Goal: Information Seeking & Learning: Check status

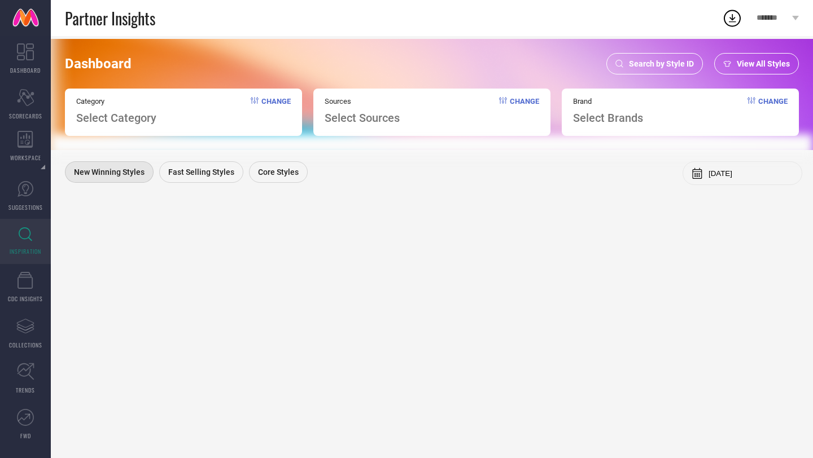
click at [650, 60] on span "Search by Style ID" at bounding box center [661, 63] width 65 height 9
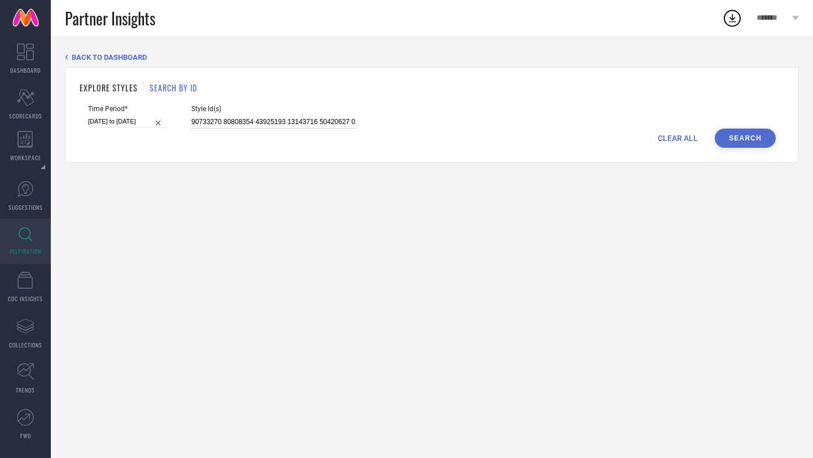
click at [320, 120] on input at bounding box center [273, 122] width 164 height 13
type input "31614791"
click at [113, 123] on input "[DATE] to [DATE]" at bounding box center [127, 122] width 78 height 12
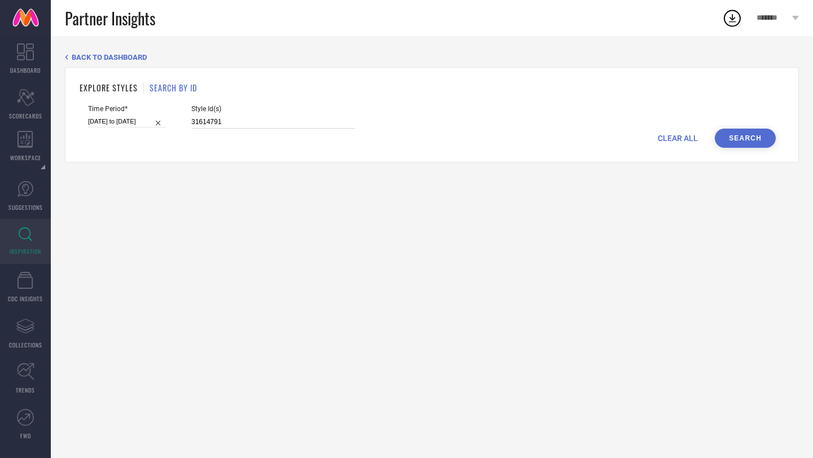
select select "2"
select select "2025"
select select "3"
select select "2025"
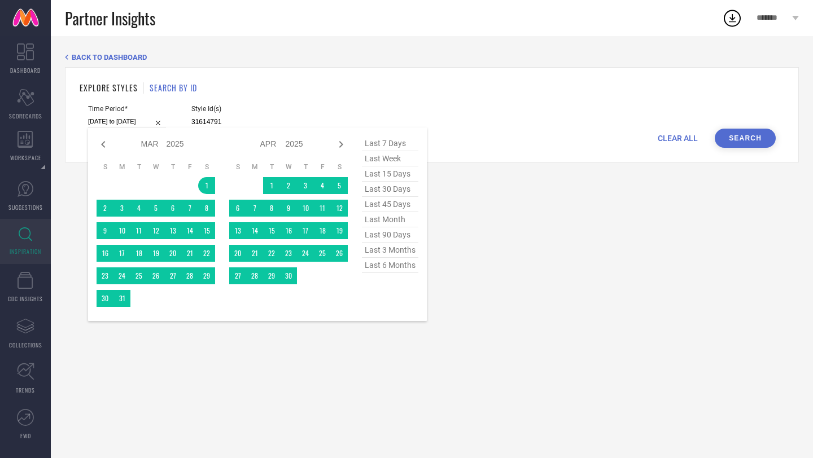
type input "31614791"
click at [397, 238] on span "last 90 days" at bounding box center [390, 235] width 56 height 15
type input "[DATE] to [DATE]"
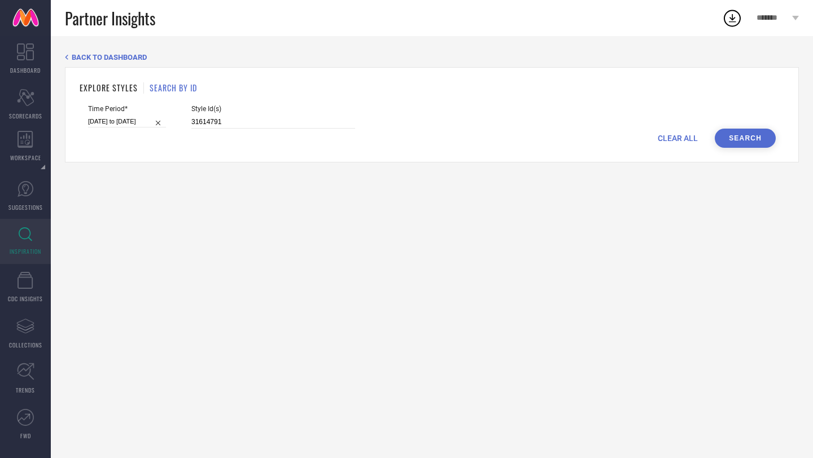
click at [732, 143] on button "Search" at bounding box center [745, 138] width 61 height 19
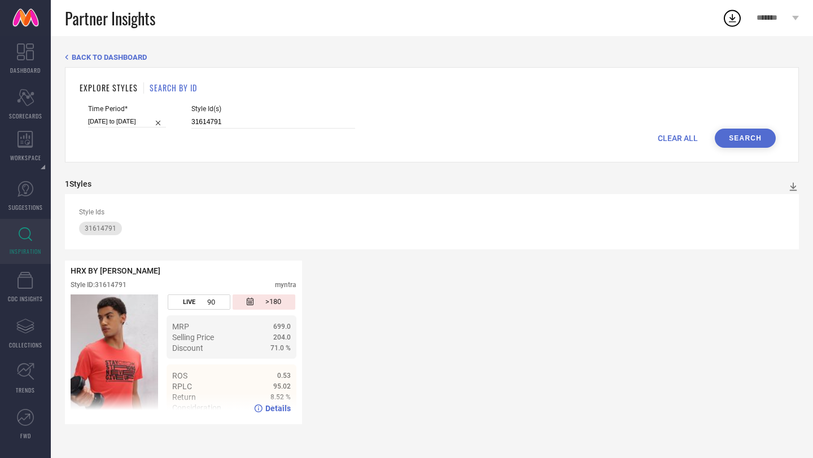
click at [262, 410] on icon at bounding box center [259, 409] width 8 height 8
click at [119, 116] on input "[DATE] to [DATE]" at bounding box center [127, 122] width 78 height 12
select select "5"
select select "2025"
select select "6"
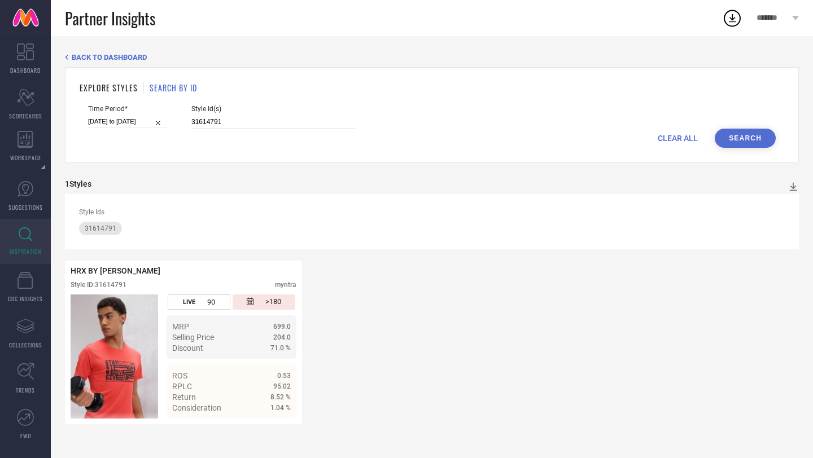
select select "2025"
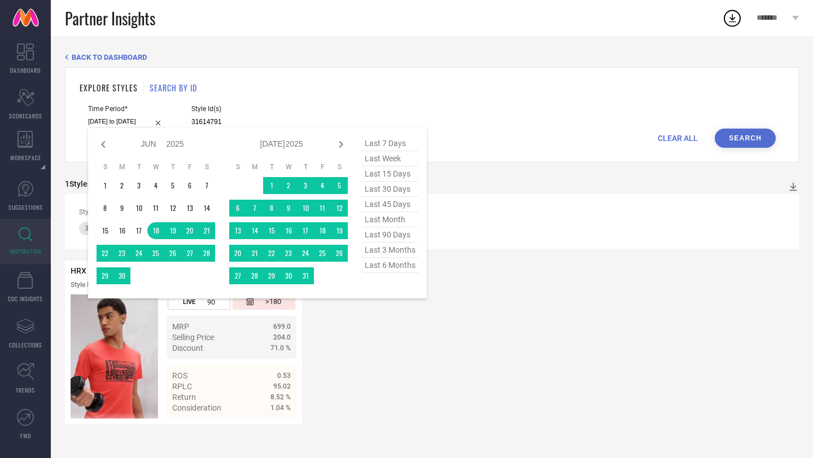
click at [390, 145] on span "last 7 days" at bounding box center [390, 143] width 56 height 15
type input "[DATE] to [DATE]"
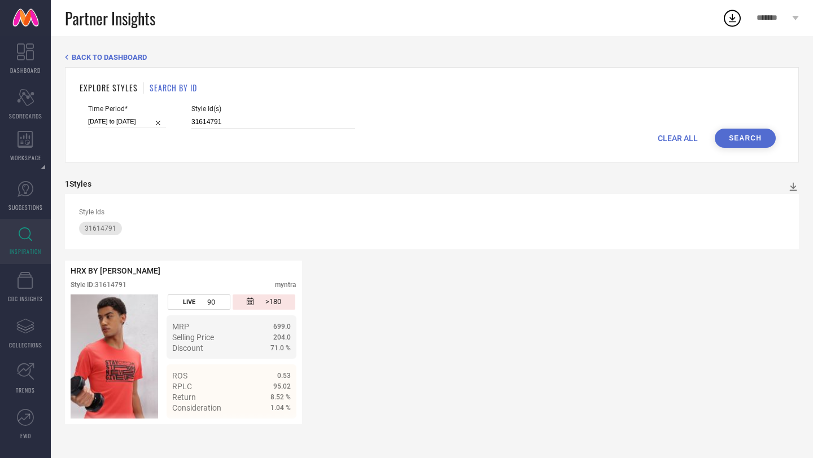
click at [733, 147] on div "EXPLORE STYLES SEARCH BY ID Time Period* [DATE] to [DATE] Style Id(s) 31614791 …" at bounding box center [432, 114] width 734 height 95
click at [740, 135] on button "Search" at bounding box center [745, 138] width 61 height 19
click at [115, 124] on input "[DATE] to [DATE]" at bounding box center [127, 122] width 78 height 12
select select "8"
select select "2025"
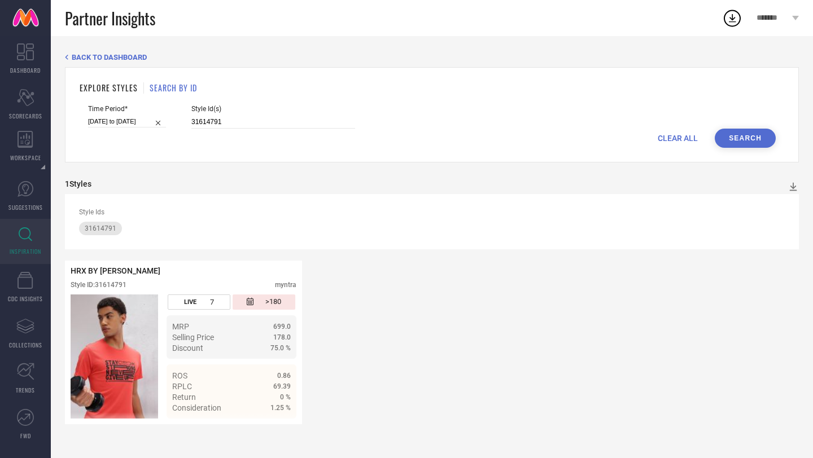
select select "9"
select select "2025"
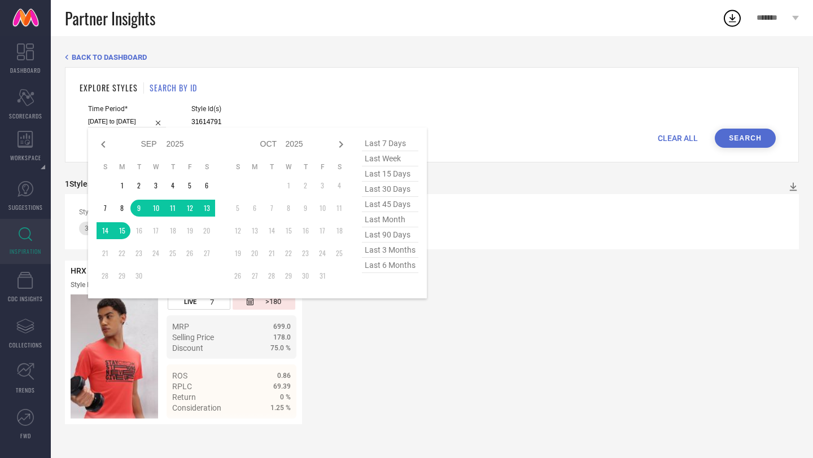
click at [386, 176] on span "last 15 days" at bounding box center [390, 174] width 56 height 15
type input "[DATE] to [DATE]"
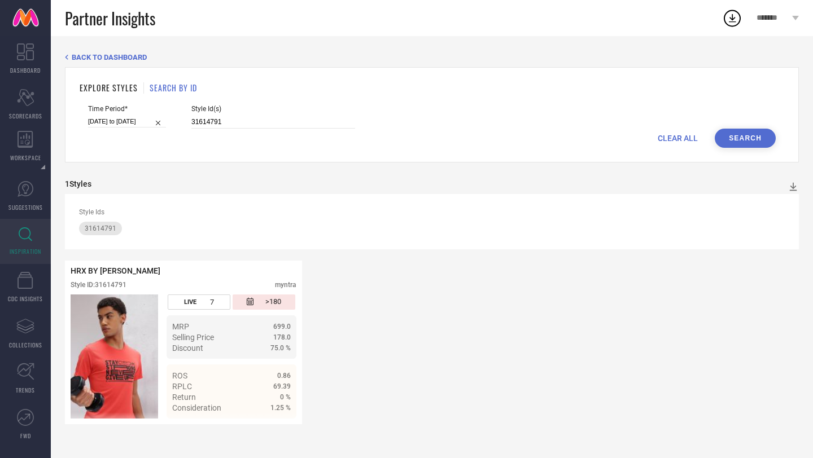
click at [745, 139] on button "Search" at bounding box center [745, 138] width 61 height 19
click at [121, 119] on input "[DATE] to [DATE]" at bounding box center [127, 122] width 78 height 12
select select "8"
select select "2025"
select select "9"
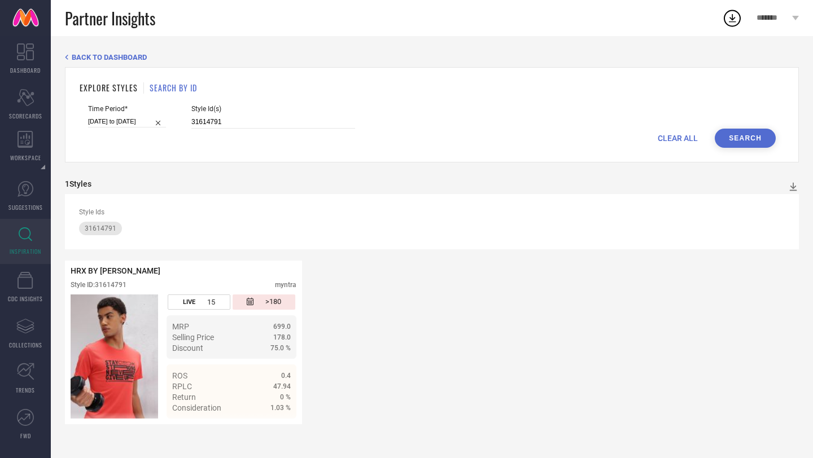
select select "2025"
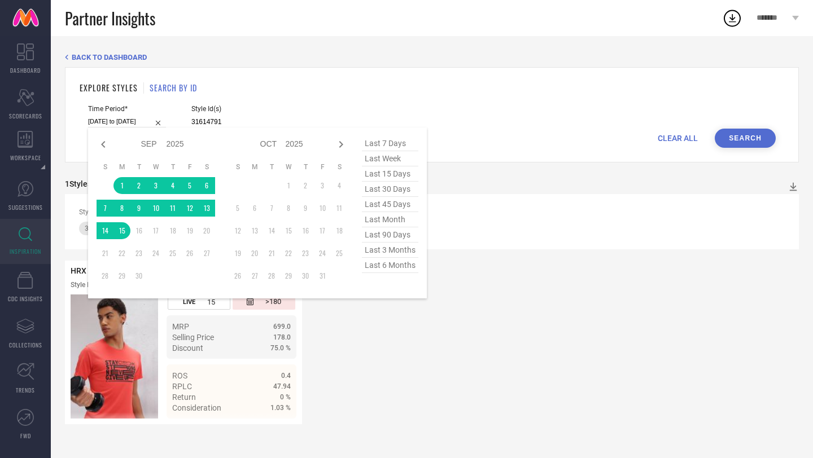
click at [394, 212] on span "last 45 days" at bounding box center [390, 204] width 56 height 15
type input "[DATE] to [DATE]"
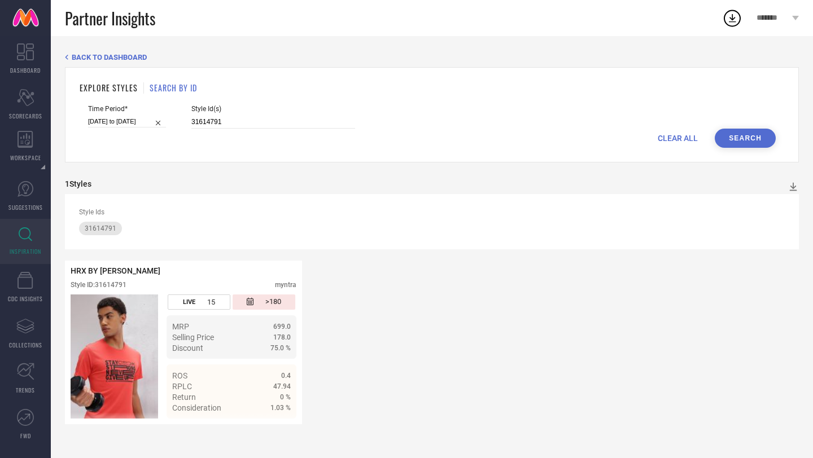
click at [754, 140] on button "Search" at bounding box center [745, 138] width 61 height 19
click at [128, 118] on input "[DATE] to [DATE]" at bounding box center [127, 122] width 78 height 12
select select "7"
select select "2025"
select select "8"
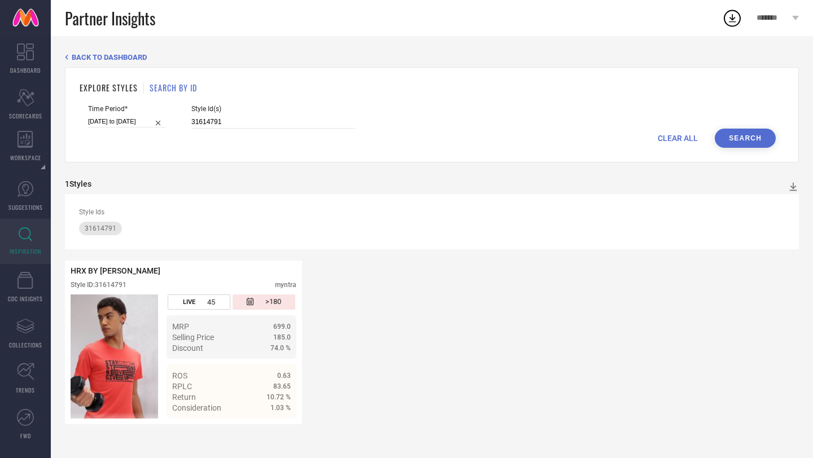
select select "2025"
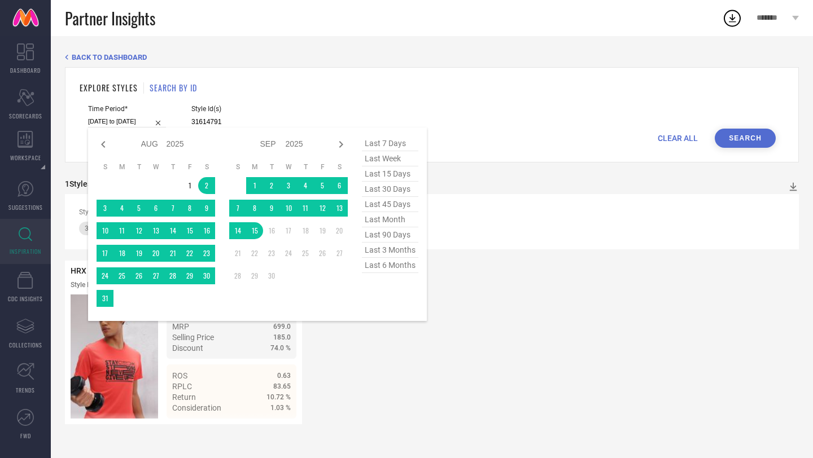
click at [405, 234] on span "last 90 days" at bounding box center [390, 235] width 56 height 15
type input "[DATE] to [DATE]"
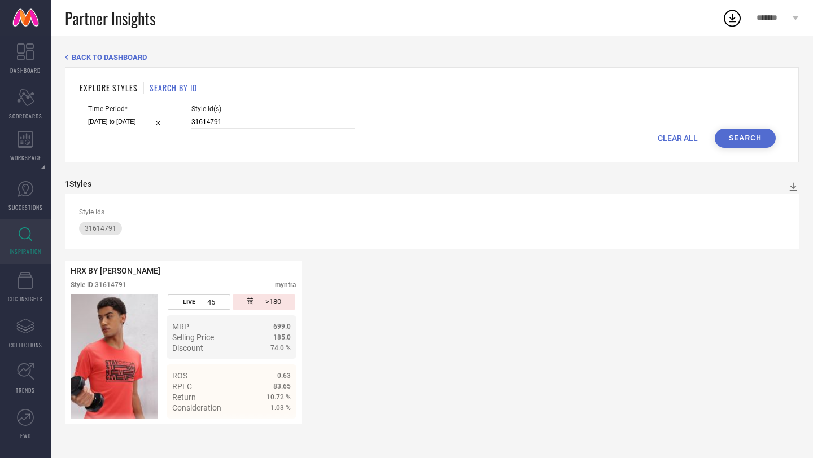
click at [752, 144] on button "Search" at bounding box center [745, 138] width 61 height 19
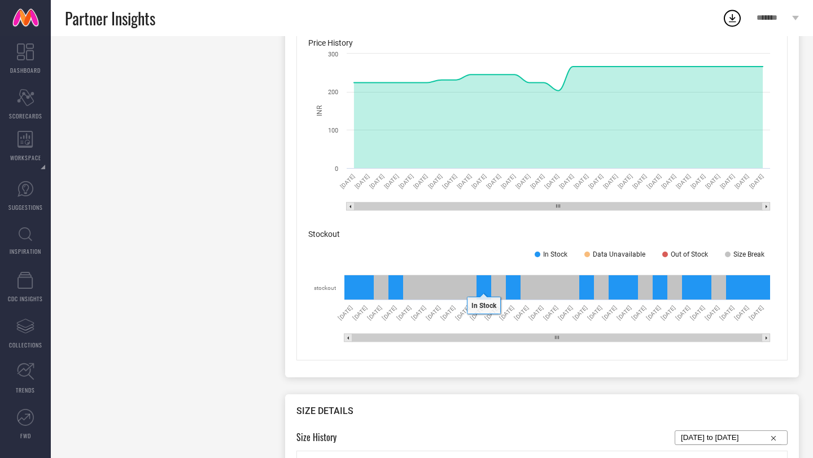
scroll to position [600, 0]
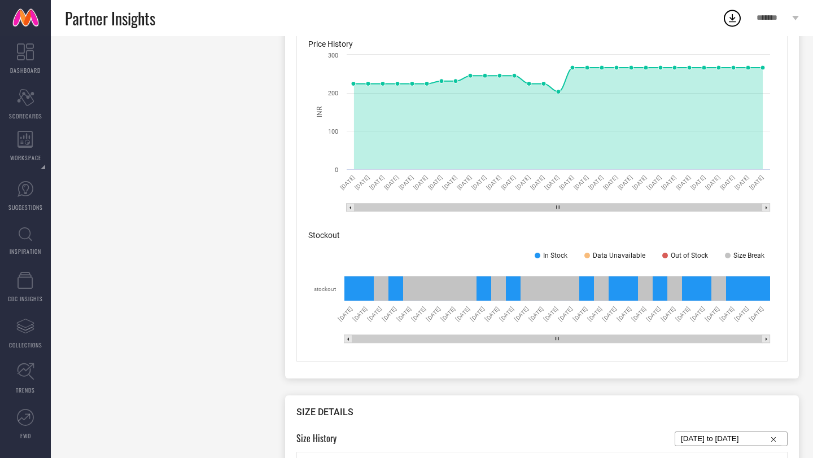
drag, startPoint x: 582, startPoint y: 210, endPoint x: 461, endPoint y: 207, distance: 120.3
click at [461, 207] on rect at bounding box center [559, 208] width 408 height 8
drag, startPoint x: 472, startPoint y: 207, endPoint x: 639, endPoint y: 215, distance: 167.3
click at [639, 215] on icon "Created with Highcharts 9.3.3 INR [DATE] [DATE] [DATE] [DATE] [DATE] [DATE] [DA…" at bounding box center [541, 133] width 467 height 169
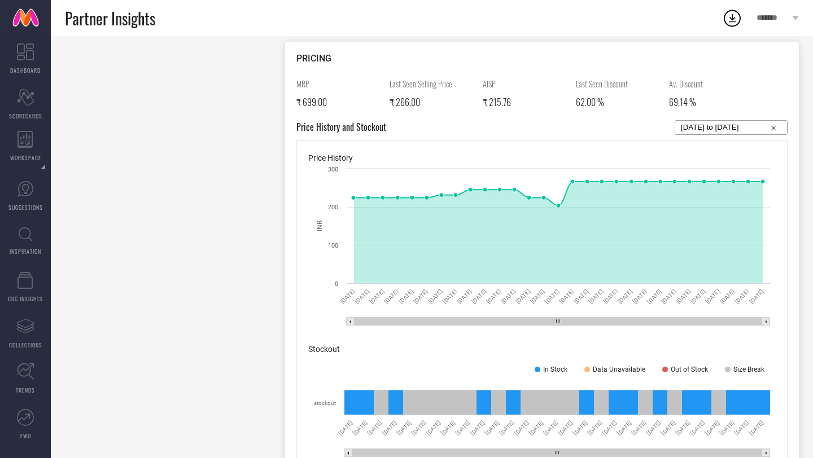
scroll to position [484, 0]
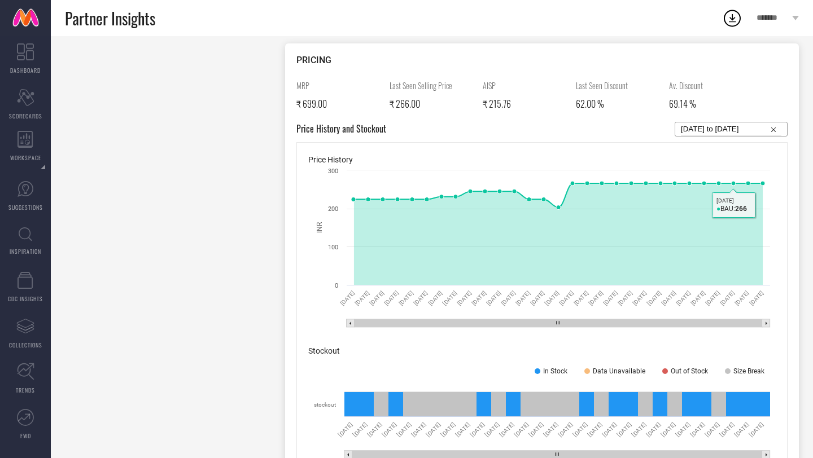
click at [725, 129] on input "19-08-2025 to 17-09-2025" at bounding box center [731, 130] width 100 height 14
select select "7"
select select "2025"
select select "8"
select select "2025"
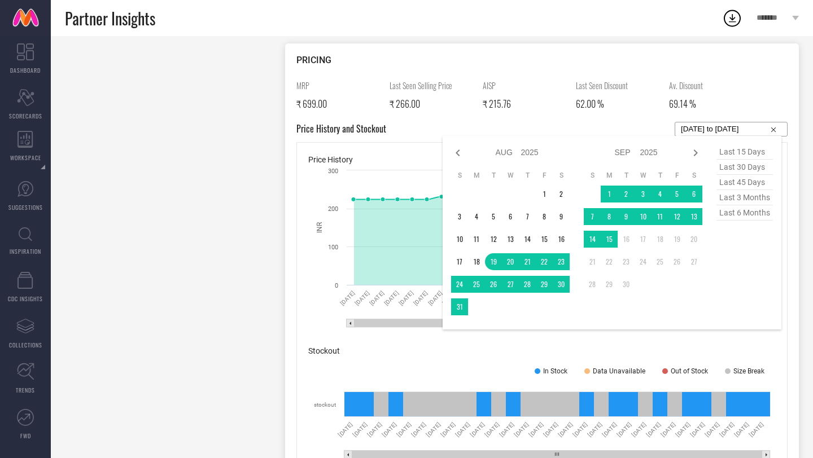
click at [750, 214] on span "last 6 months" at bounding box center [744, 213] width 56 height 15
type input "[DATE] to [DATE]"
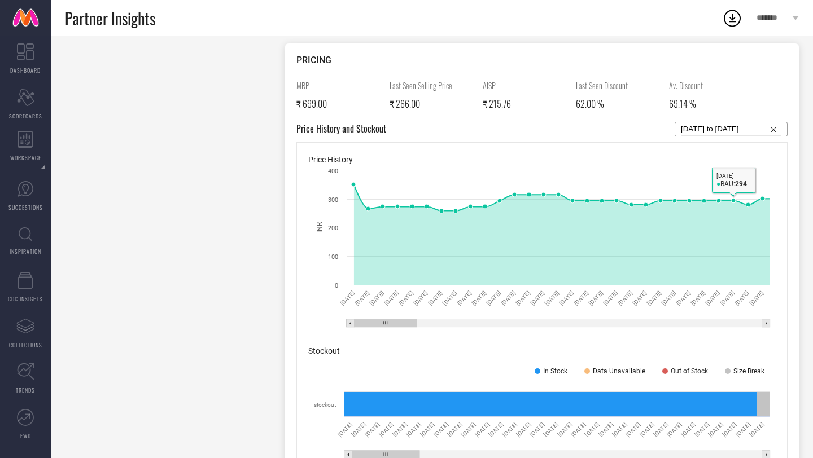
click at [765, 323] on rect at bounding box center [766, 324] width 8 height 8
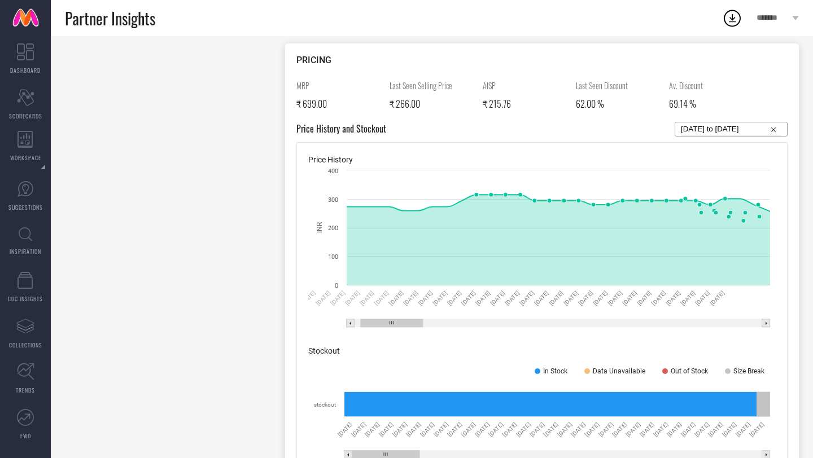
click at [765, 323] on rect at bounding box center [766, 324] width 8 height 8
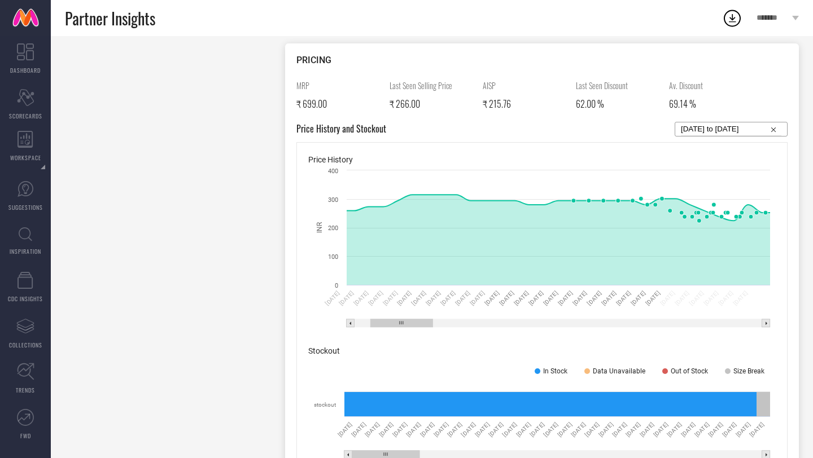
click at [765, 323] on rect at bounding box center [766, 324] width 8 height 8
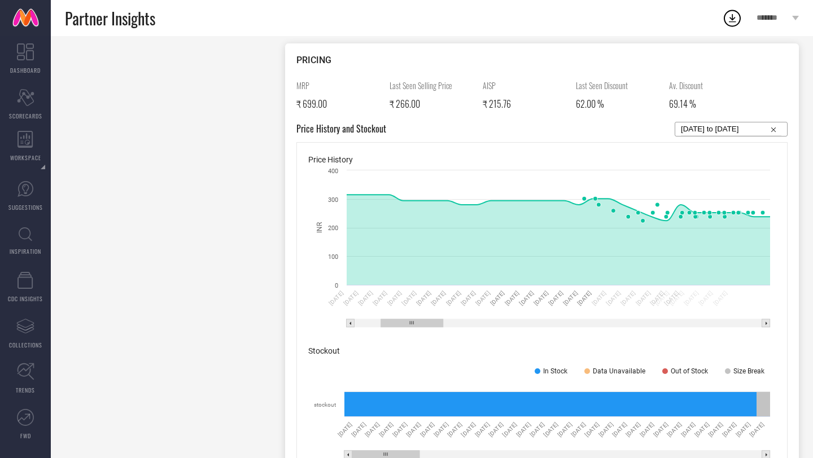
click at [765, 323] on rect at bounding box center [766, 324] width 8 height 8
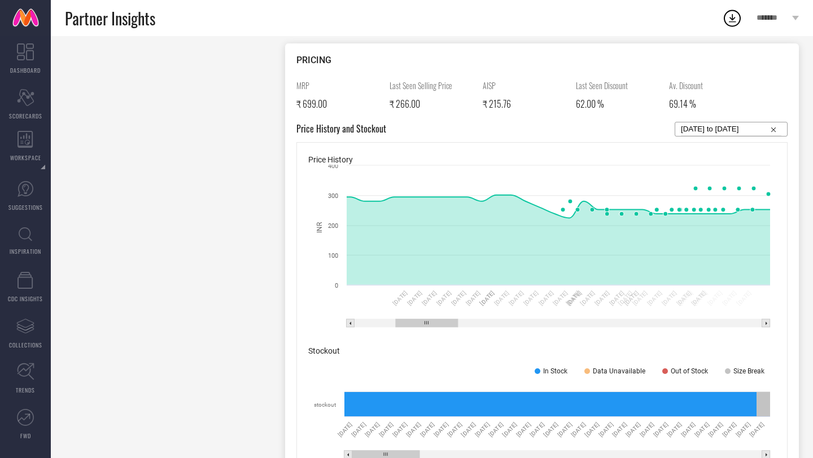
click at [765, 323] on rect at bounding box center [766, 324] width 8 height 8
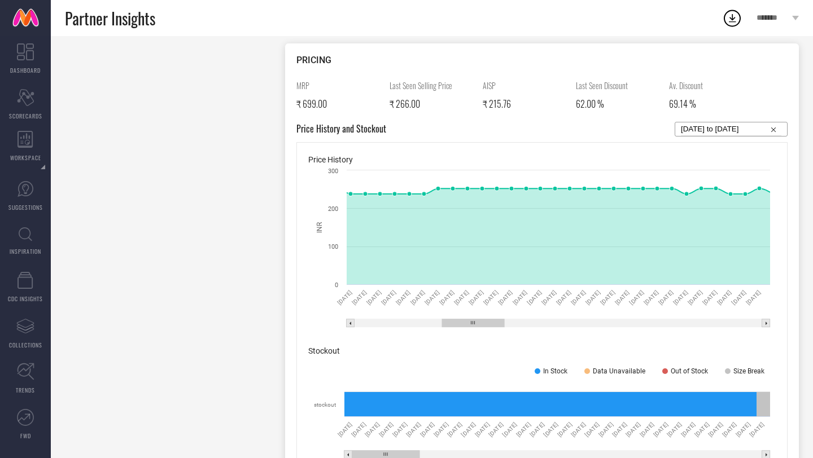
click at [765, 323] on rect at bounding box center [766, 324] width 8 height 8
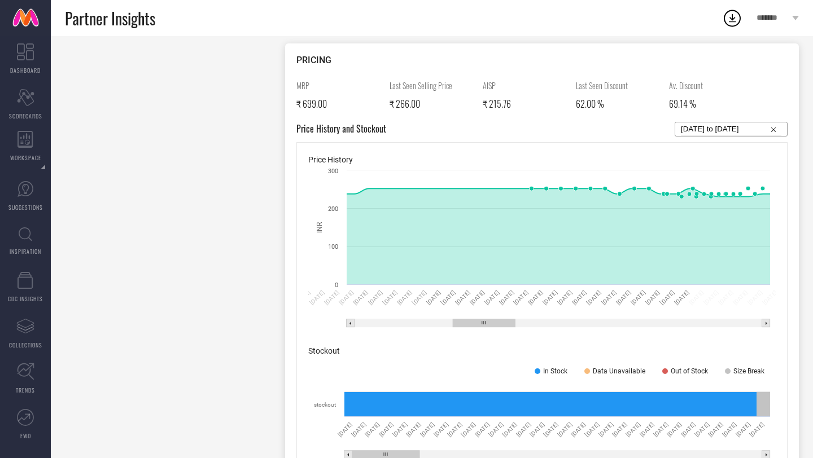
click at [765, 323] on rect at bounding box center [766, 324] width 8 height 8
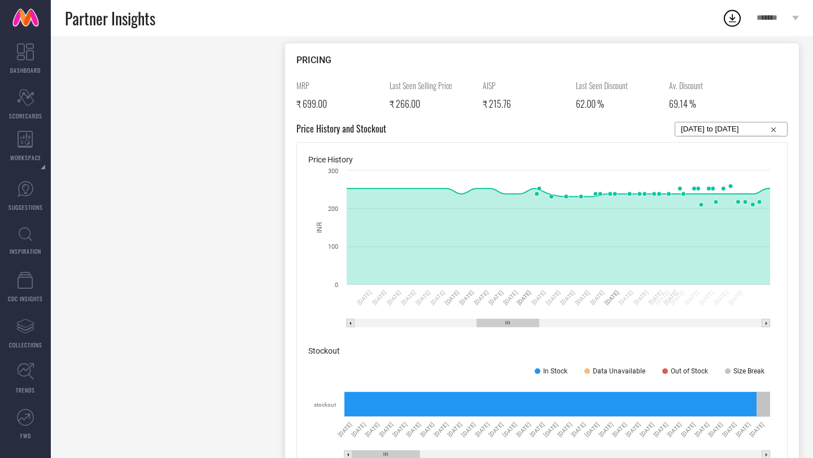
click at [765, 323] on rect at bounding box center [766, 324] width 8 height 8
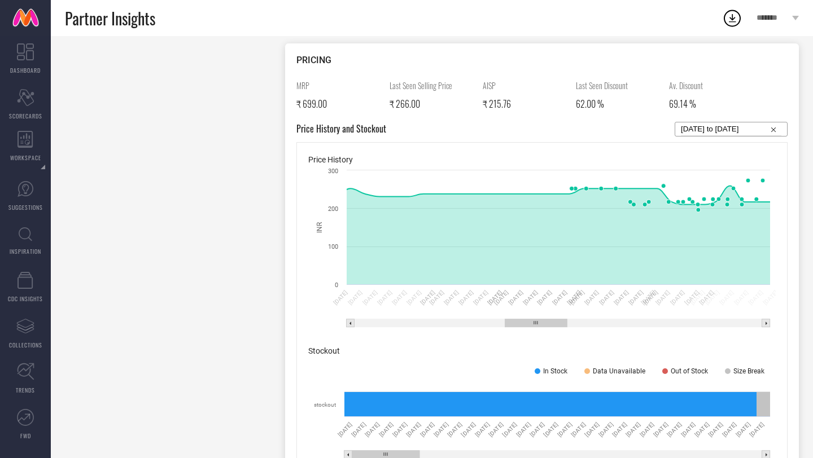
click at [765, 323] on rect at bounding box center [766, 324] width 8 height 8
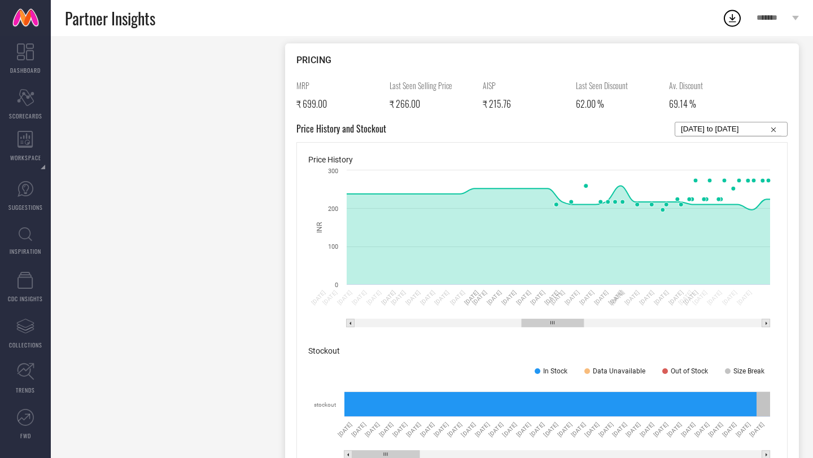
click at [765, 323] on rect at bounding box center [766, 324] width 8 height 8
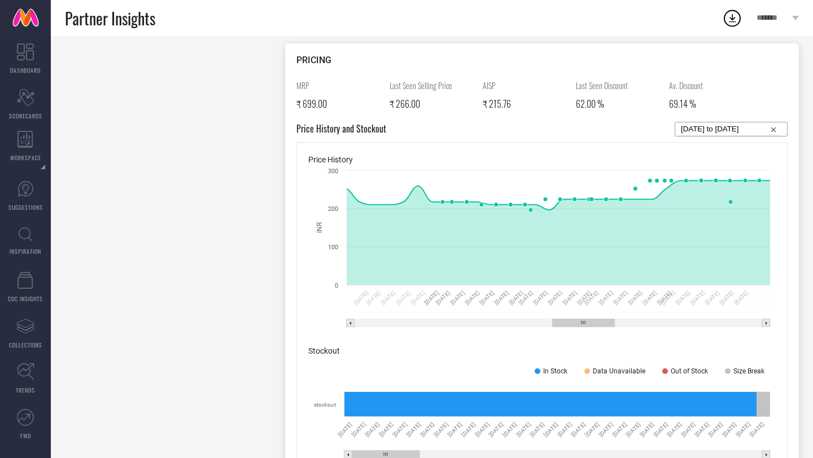
click at [765, 323] on rect at bounding box center [766, 323] width 8 height 8
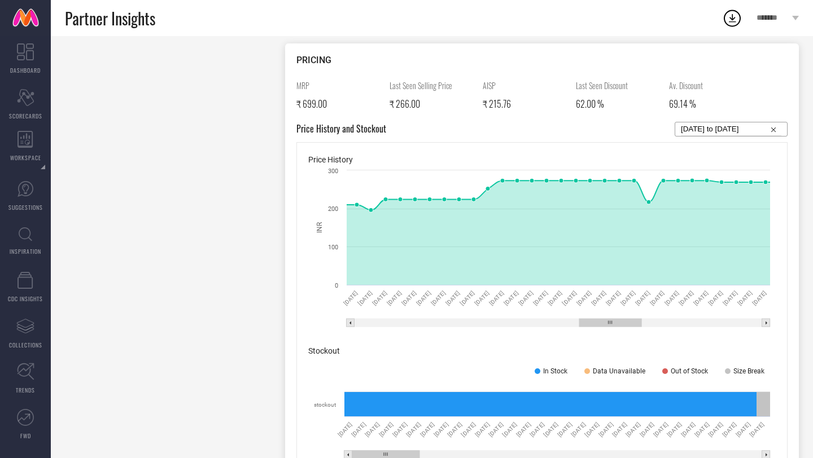
click at [765, 323] on rect at bounding box center [766, 323] width 8 height 8
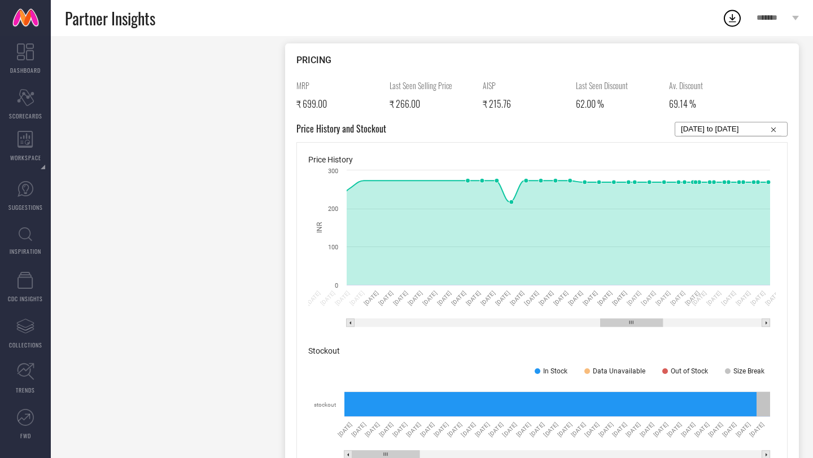
click at [765, 323] on rect at bounding box center [766, 323] width 8 height 8
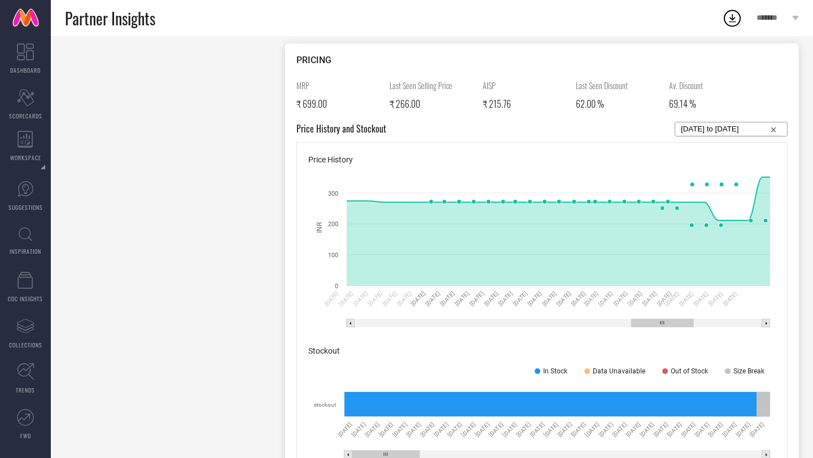
click at [765, 323] on rect at bounding box center [766, 324] width 8 height 8
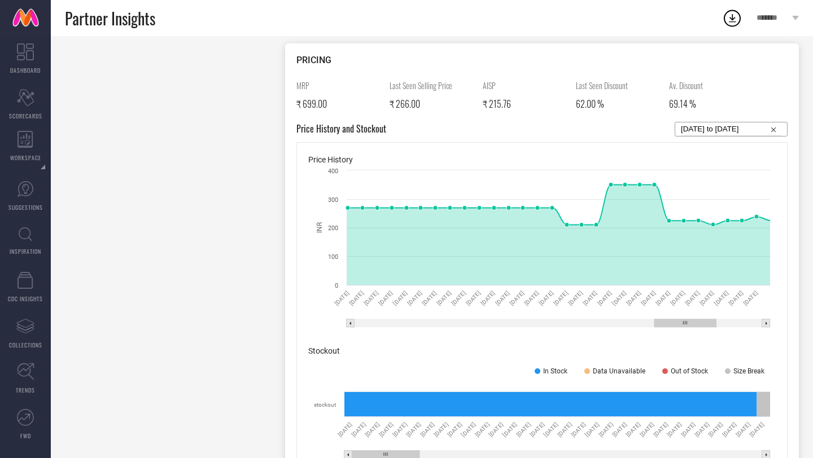
click at [765, 323] on rect at bounding box center [766, 324] width 8 height 8
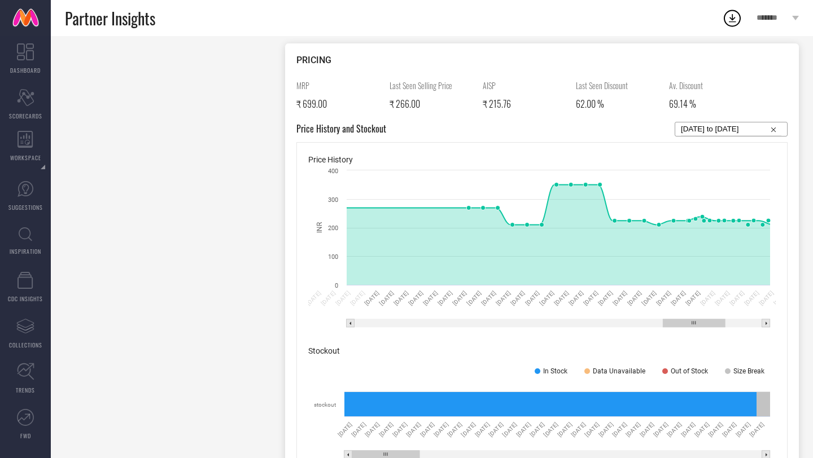
click at [765, 323] on rect at bounding box center [766, 324] width 8 height 8
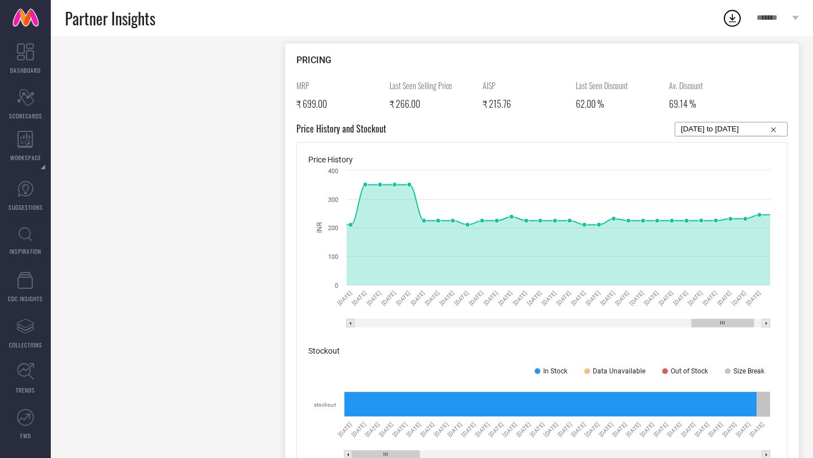
click at [765, 323] on rect at bounding box center [766, 324] width 8 height 8
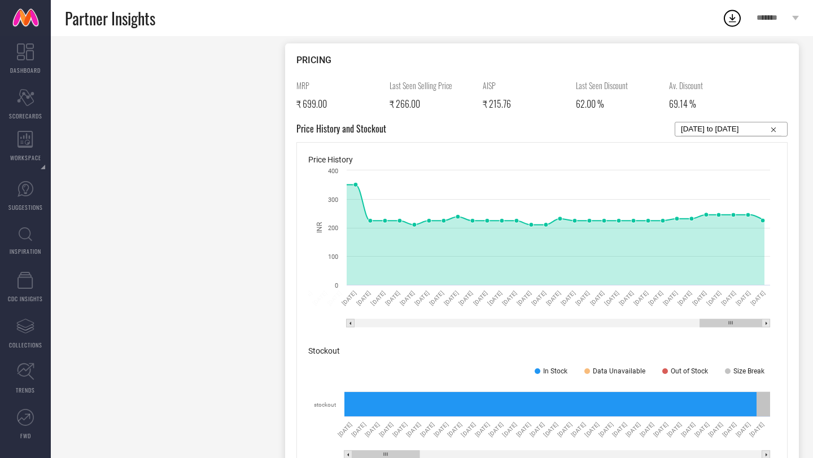
click at [765, 323] on rect at bounding box center [766, 324] width 8 height 8
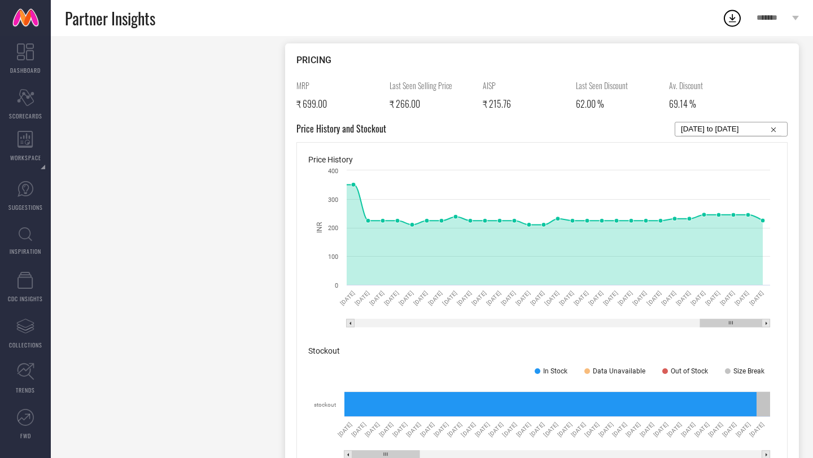
click at [765, 323] on rect at bounding box center [766, 324] width 8 height 8
click at [724, 126] on input "[DATE] to [DATE]" at bounding box center [731, 130] width 100 height 14
select select "2"
select select "2025"
select select "3"
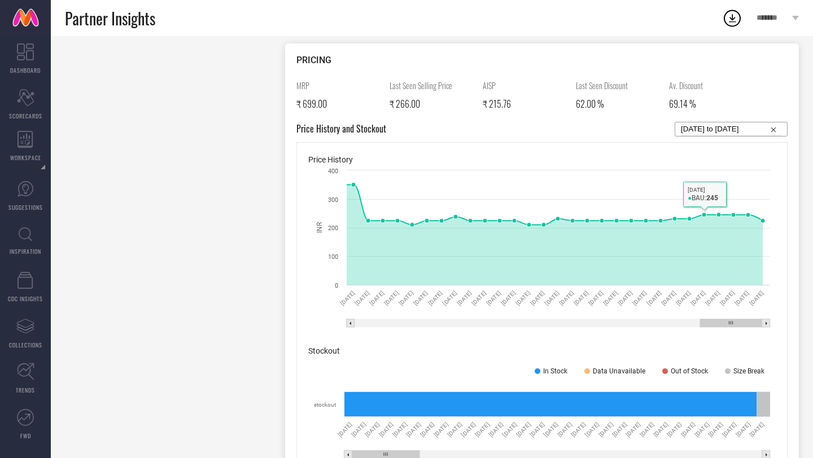
select select "2025"
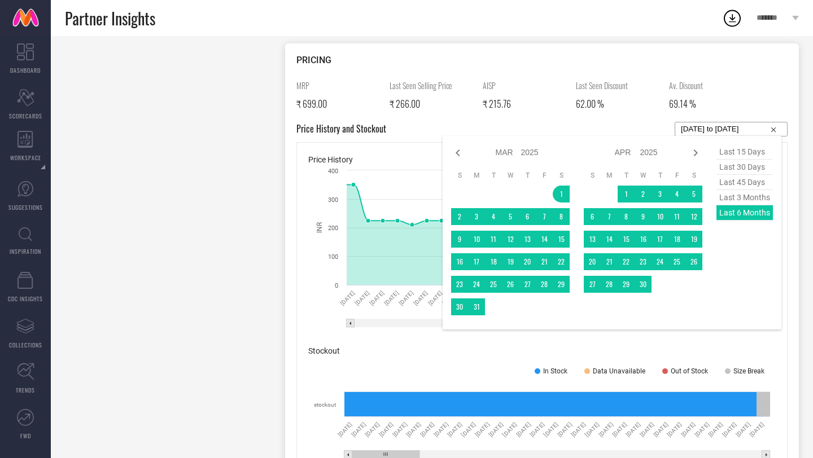
click at [747, 182] on span "last 45 days" at bounding box center [744, 182] width 56 height 15
type input "04-08-2025 to 17-09-2025"
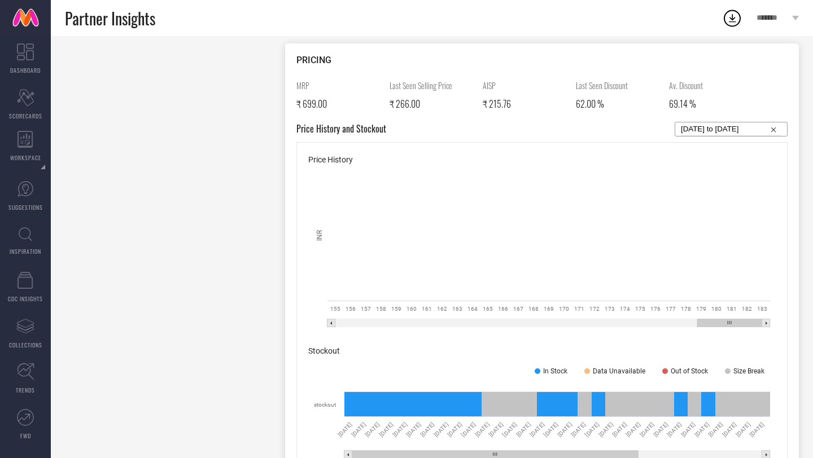
click at [739, 131] on input "04-08-2025 to 17-09-2025" at bounding box center [731, 130] width 100 height 14
select select "7"
select select "2025"
select select "8"
select select "2025"
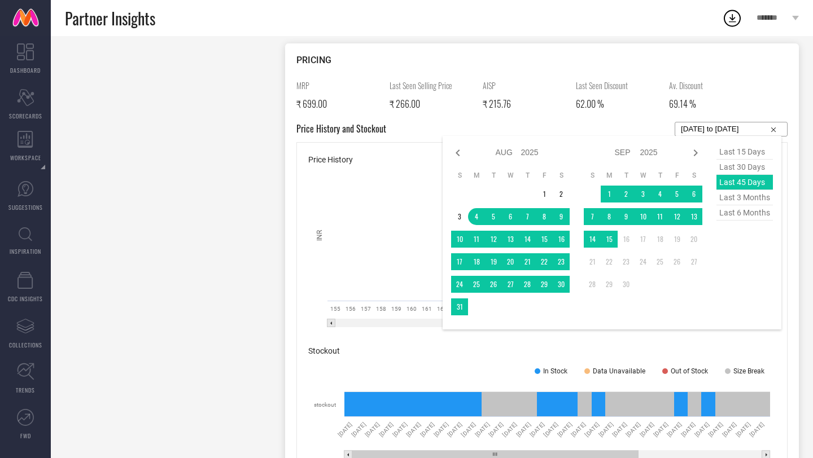
click at [738, 163] on span "last 30 days" at bounding box center [744, 167] width 56 height 15
type input "19-08-2025 to 17-09-2025"
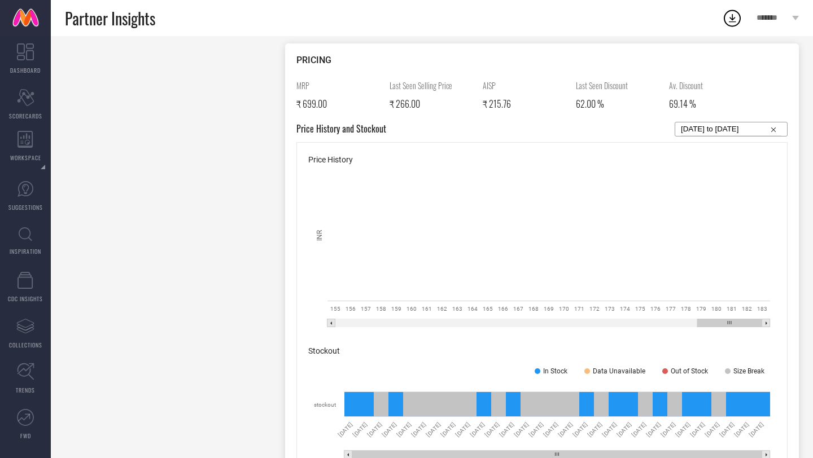
click at [669, 321] on rect at bounding box center [548, 324] width 443 height 8
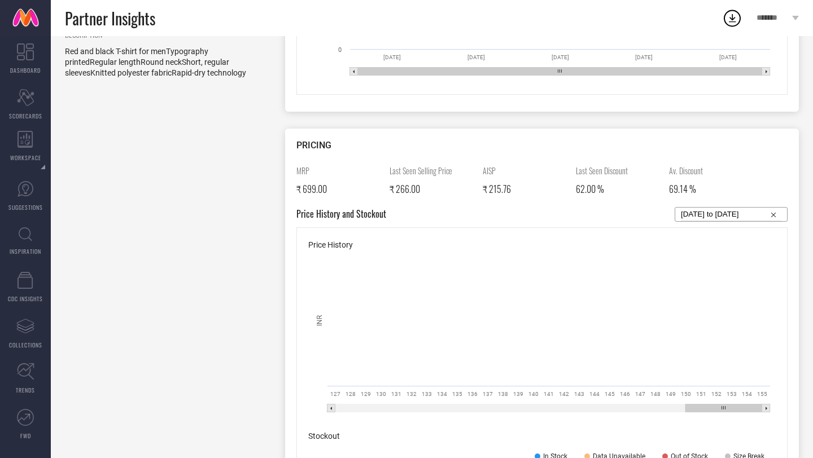
scroll to position [518, 0]
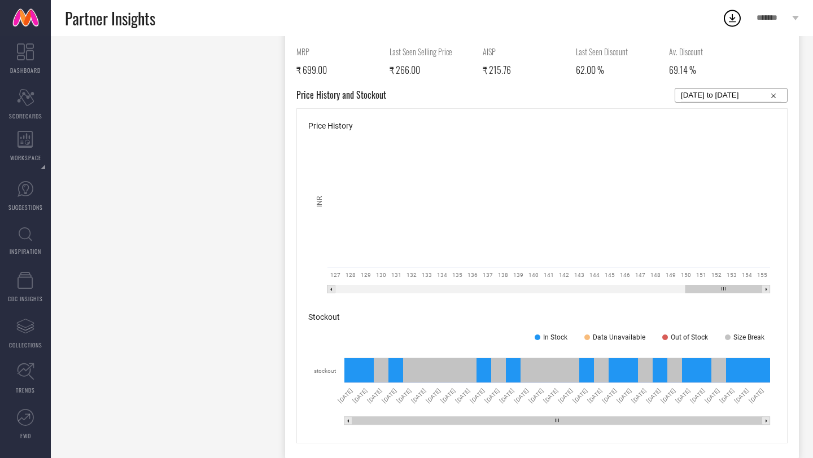
click at [716, 92] on input "19-08-2025 to 17-09-2025" at bounding box center [731, 96] width 100 height 14
select select "7"
select select "2025"
select select "8"
select select "2025"
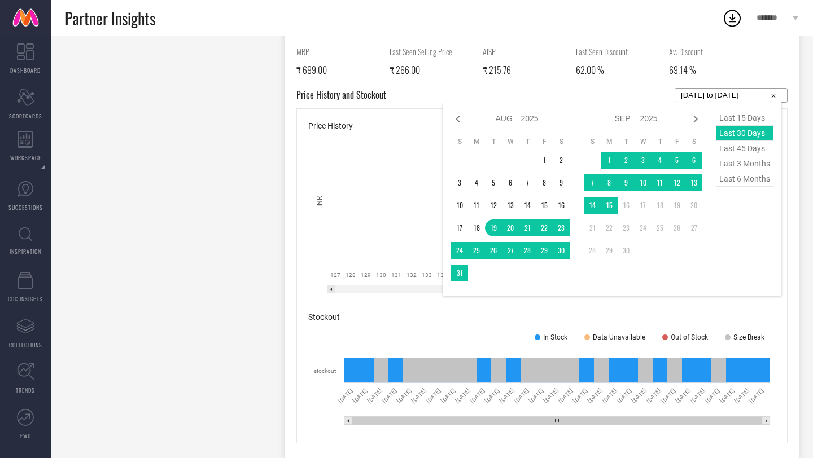
click at [728, 113] on span "last 15 days" at bounding box center [744, 118] width 56 height 15
type input "03-09-2025 to 17-09-2025"
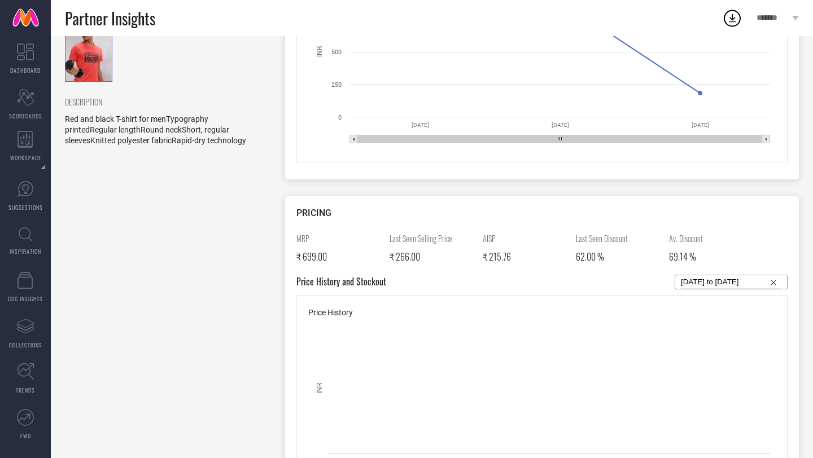
scroll to position [0, 0]
